Goal: Task Accomplishment & Management: Manage account settings

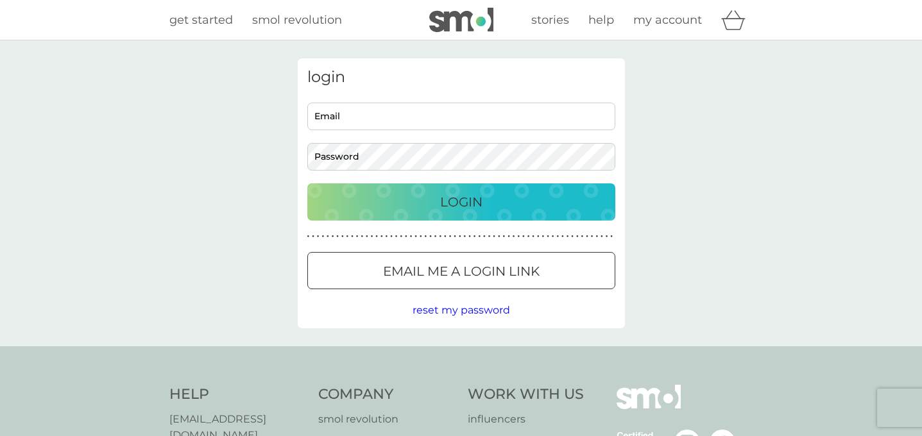
type input "[DOMAIN_NAME][EMAIL_ADDRESS][DOMAIN_NAME]"
click at [464, 209] on p "Login" at bounding box center [461, 202] width 42 height 21
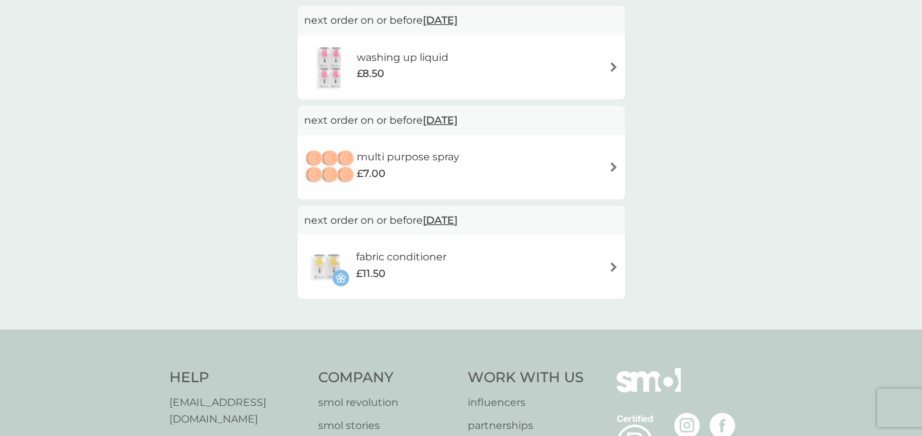
scroll to position [422, 0]
